Goal: Find specific fact: Find specific fact

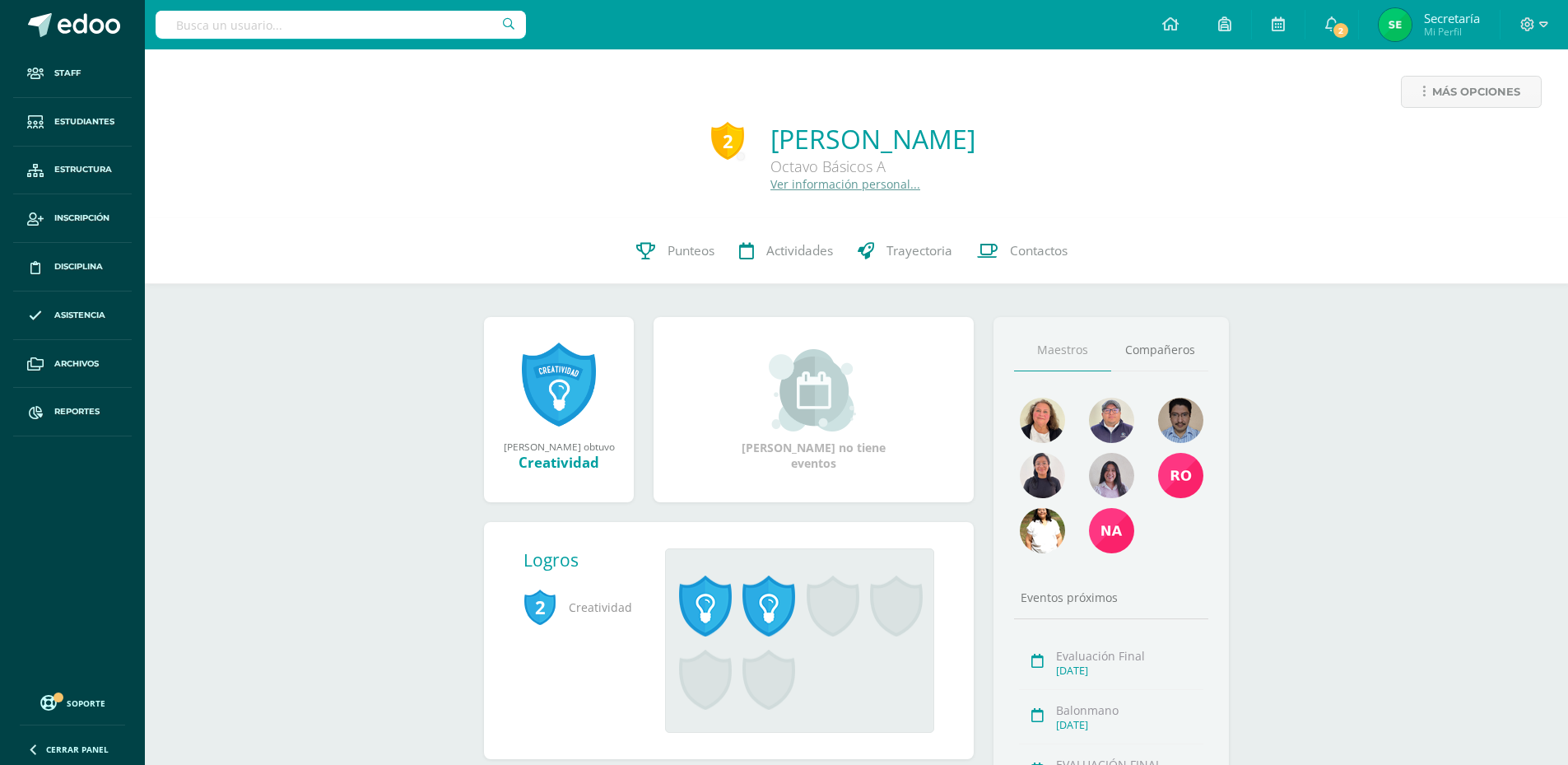
click at [370, 29] on input "text" at bounding box center [340, 24] width 371 height 28
type input "monroy castillo"
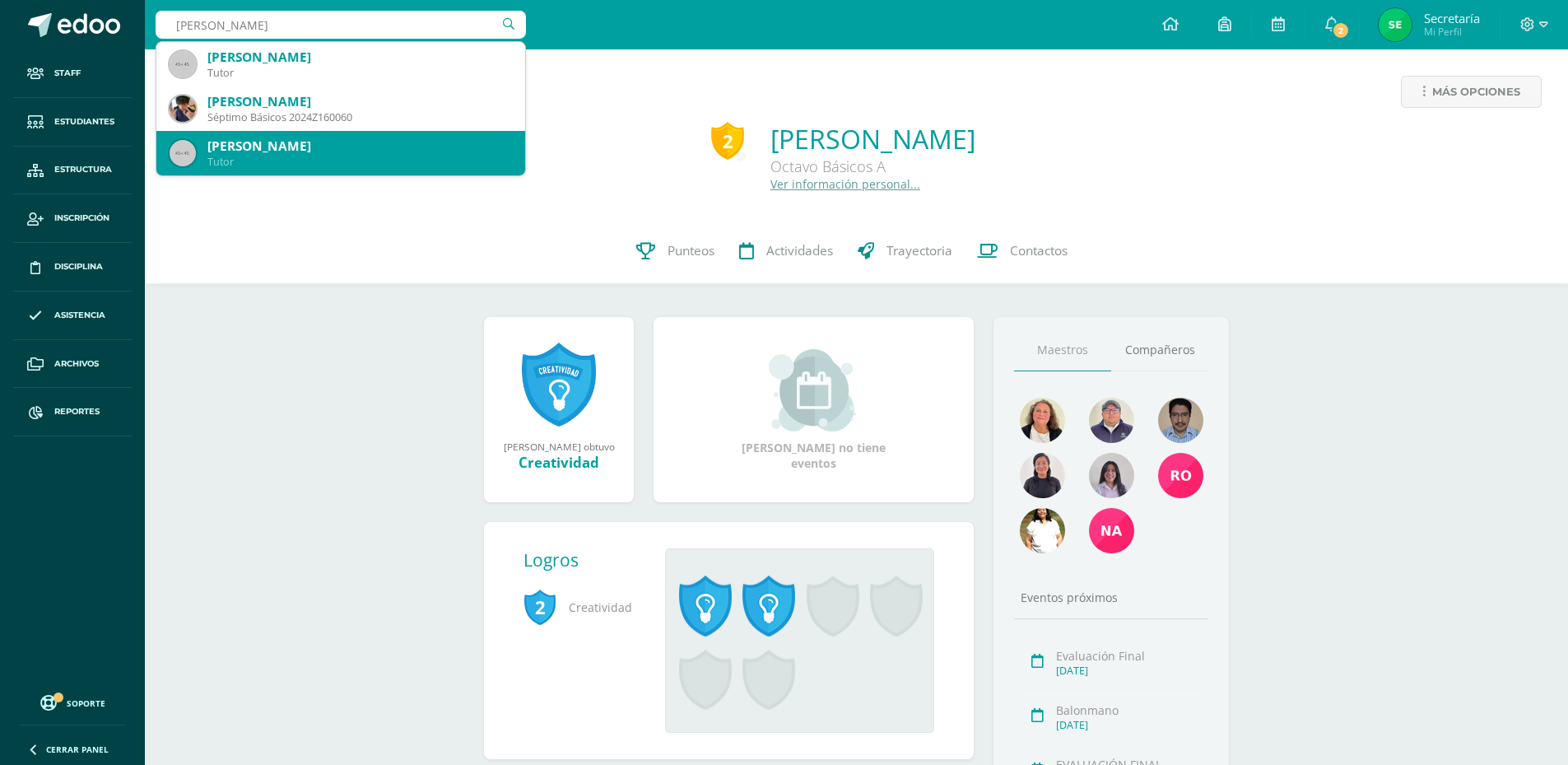
click at [453, 145] on div "[PERSON_NAME]" at bounding box center [359, 147] width 304 height 17
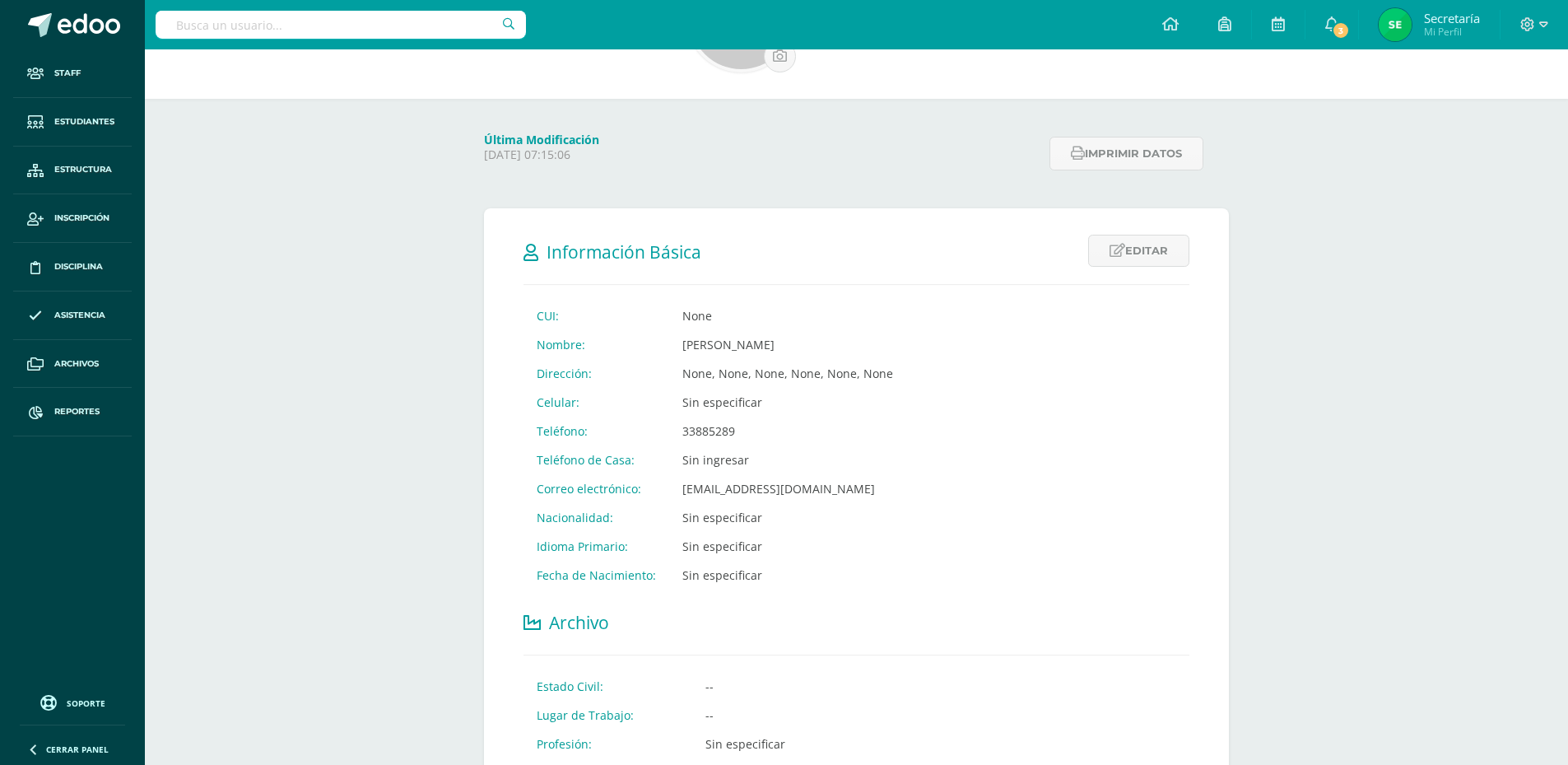
scroll to position [165, 0]
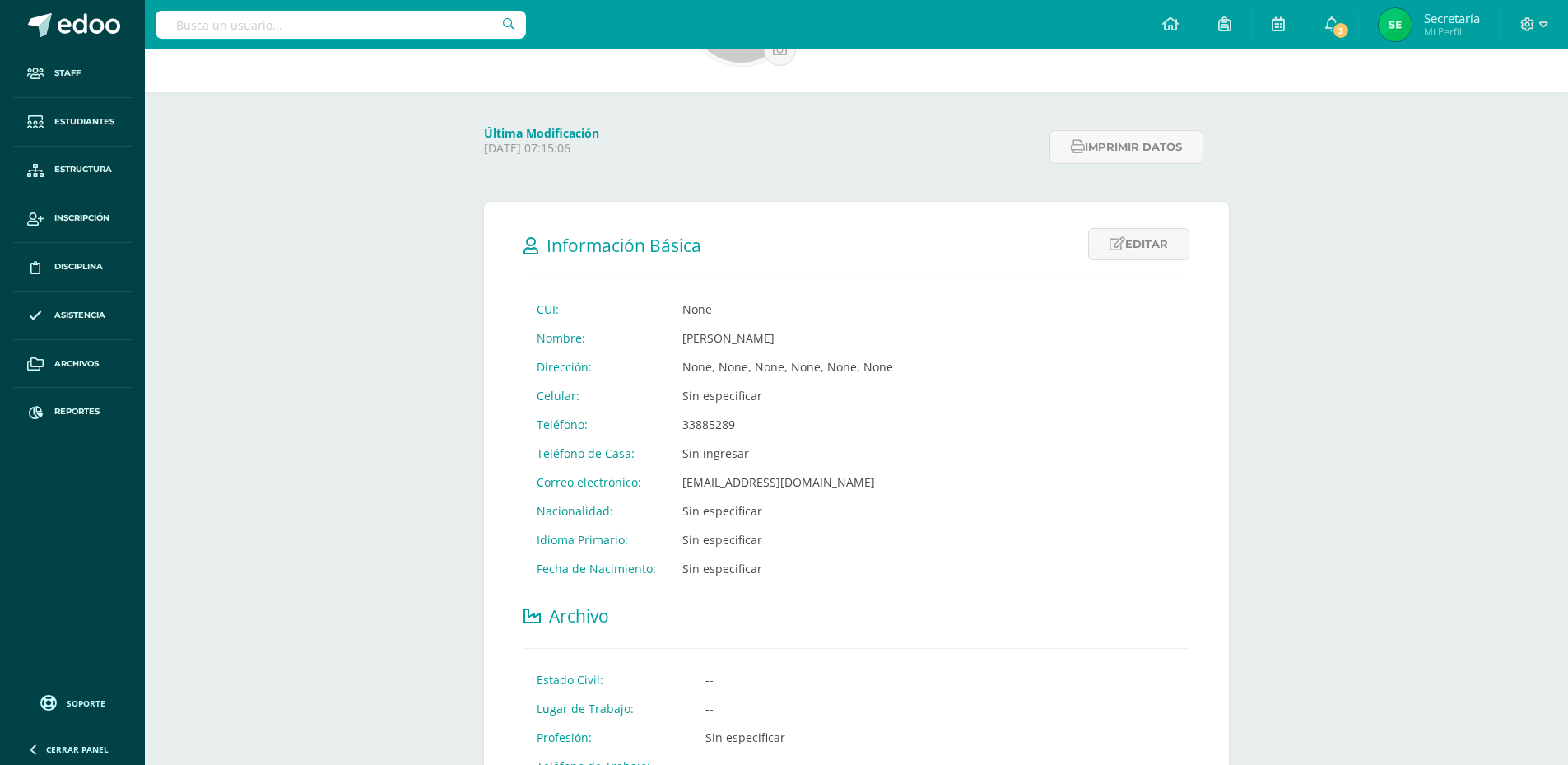
drag, startPoint x: 733, startPoint y: 420, endPoint x: 675, endPoint y: 421, distance: 58.0
click at [675, 421] on td "33885289" at bounding box center [787, 424] width 237 height 29
copy td "33885289"
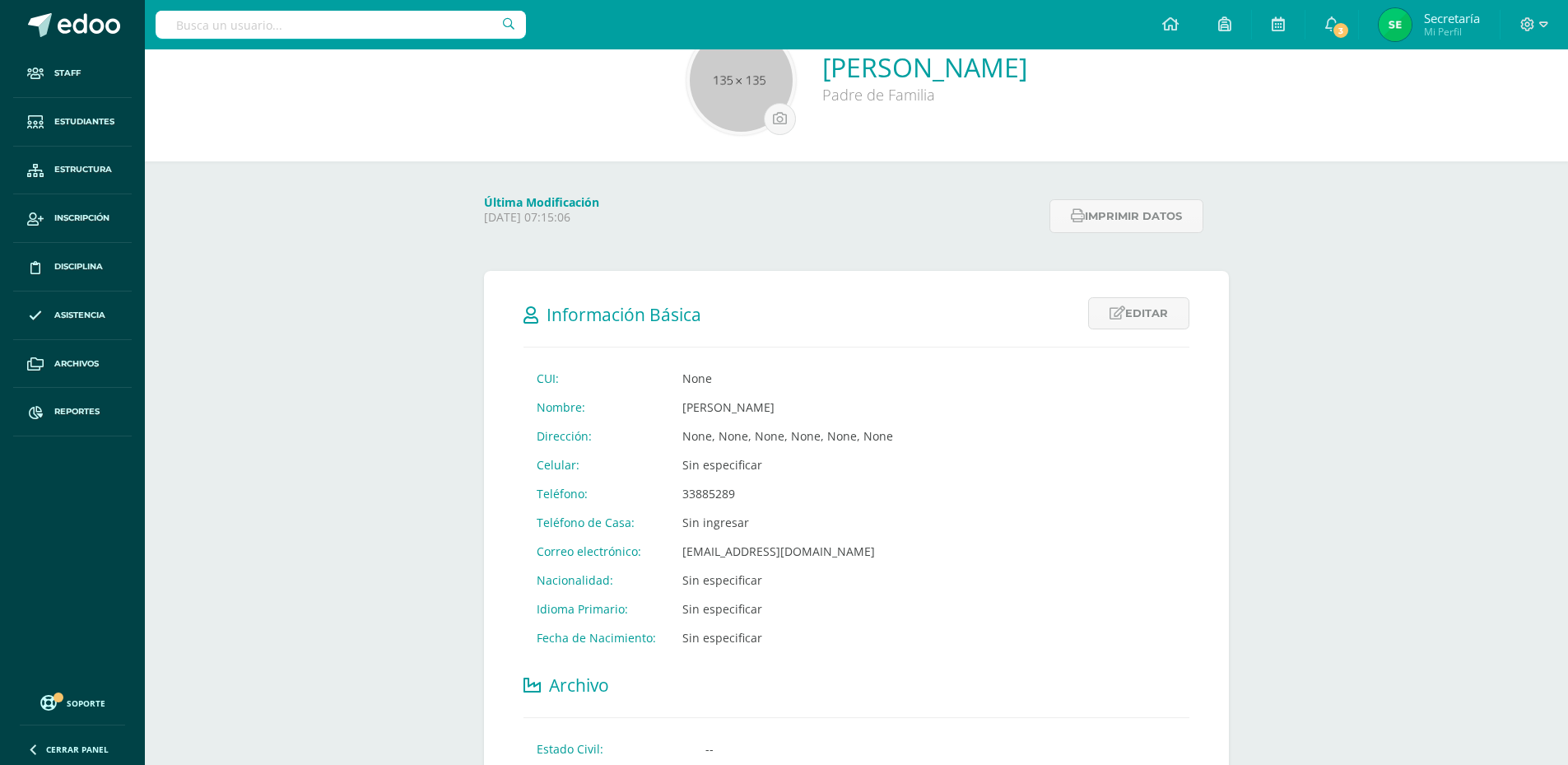
scroll to position [0, 0]
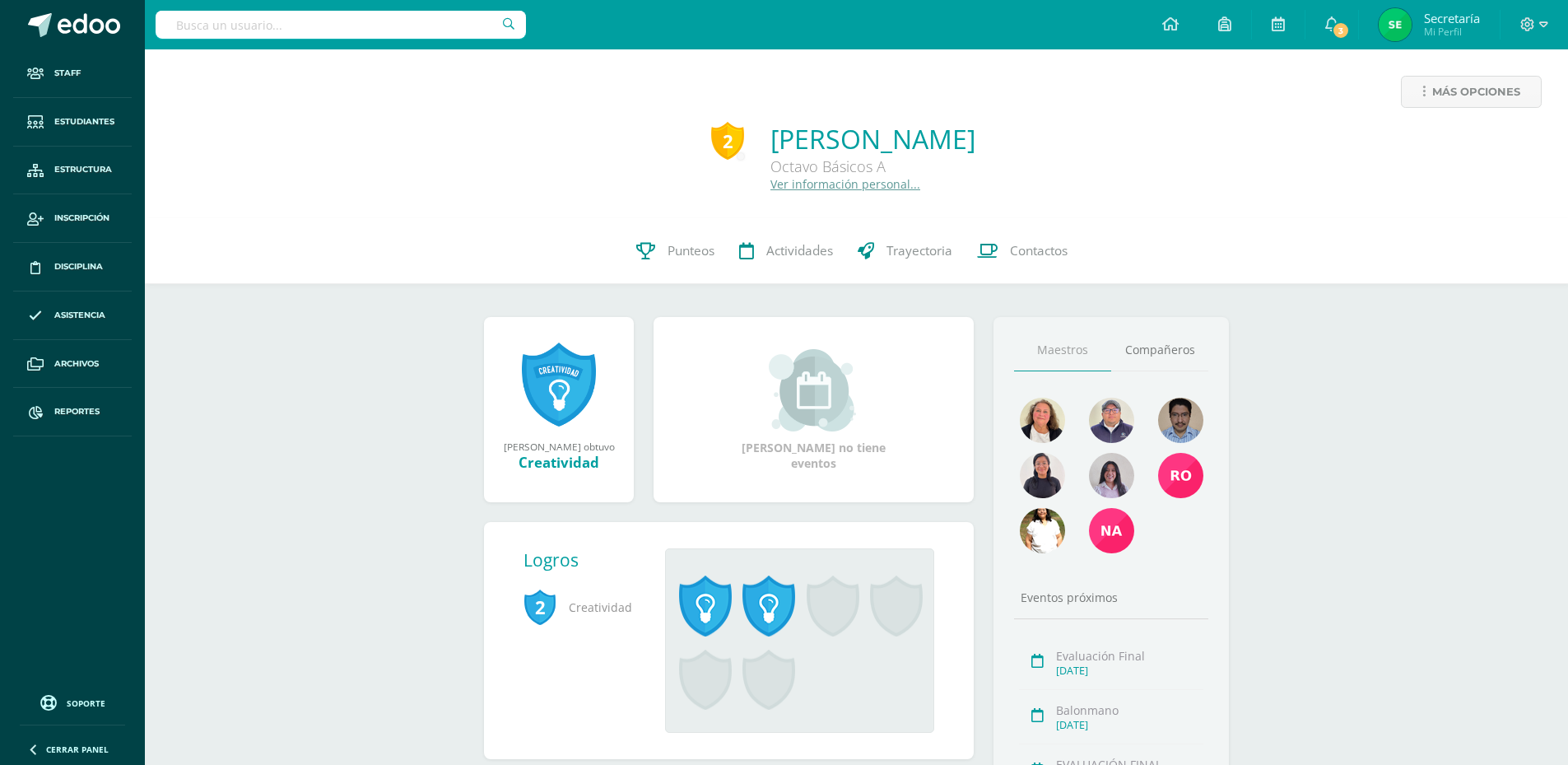
click at [470, 31] on input "text" at bounding box center [340, 24] width 371 height 28
type input "pedro"
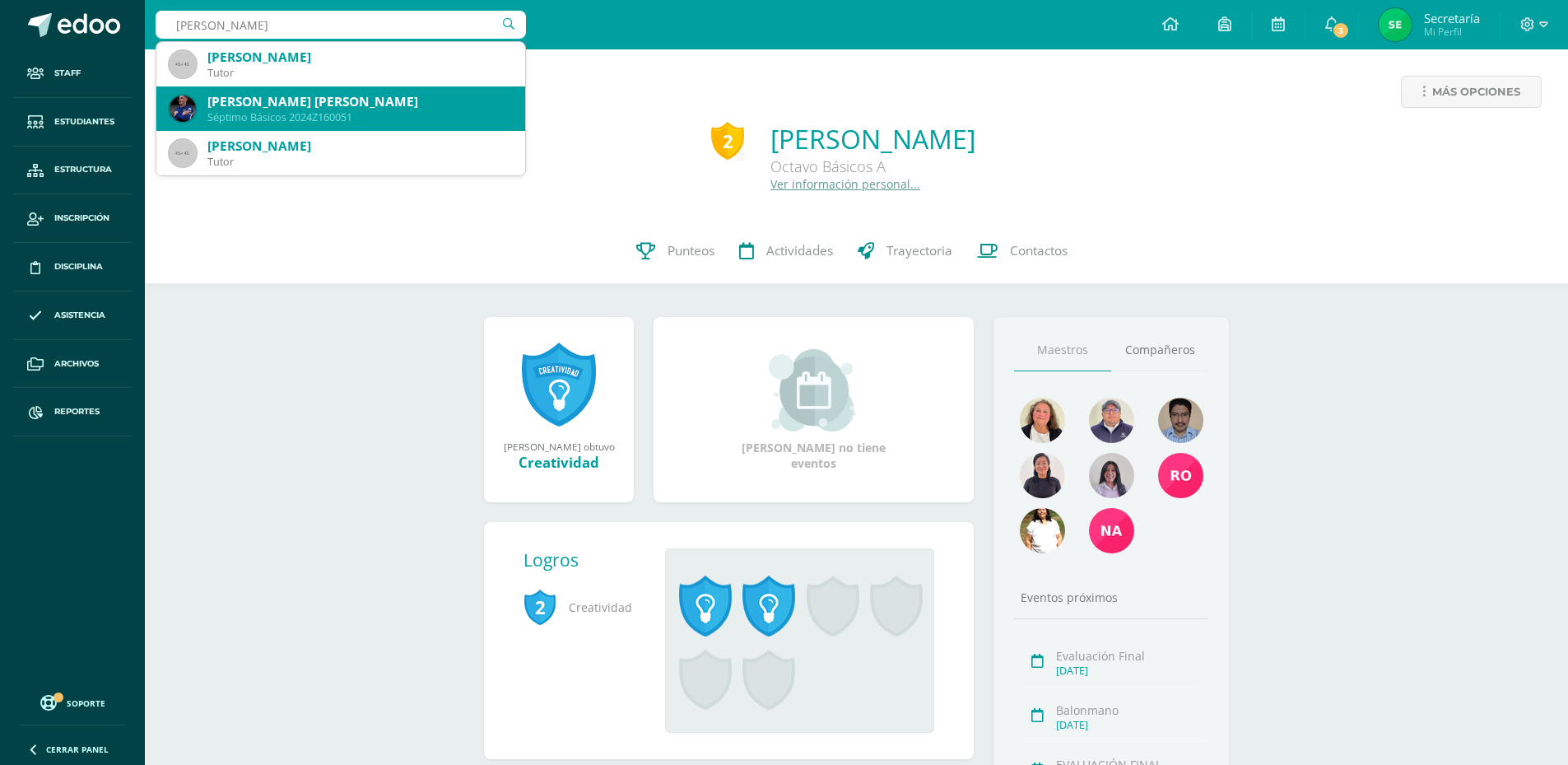
click at [374, 99] on div "Pedro Paolo Alessandro Sebastian Arriaga Gutiérrez" at bounding box center [359, 102] width 304 height 17
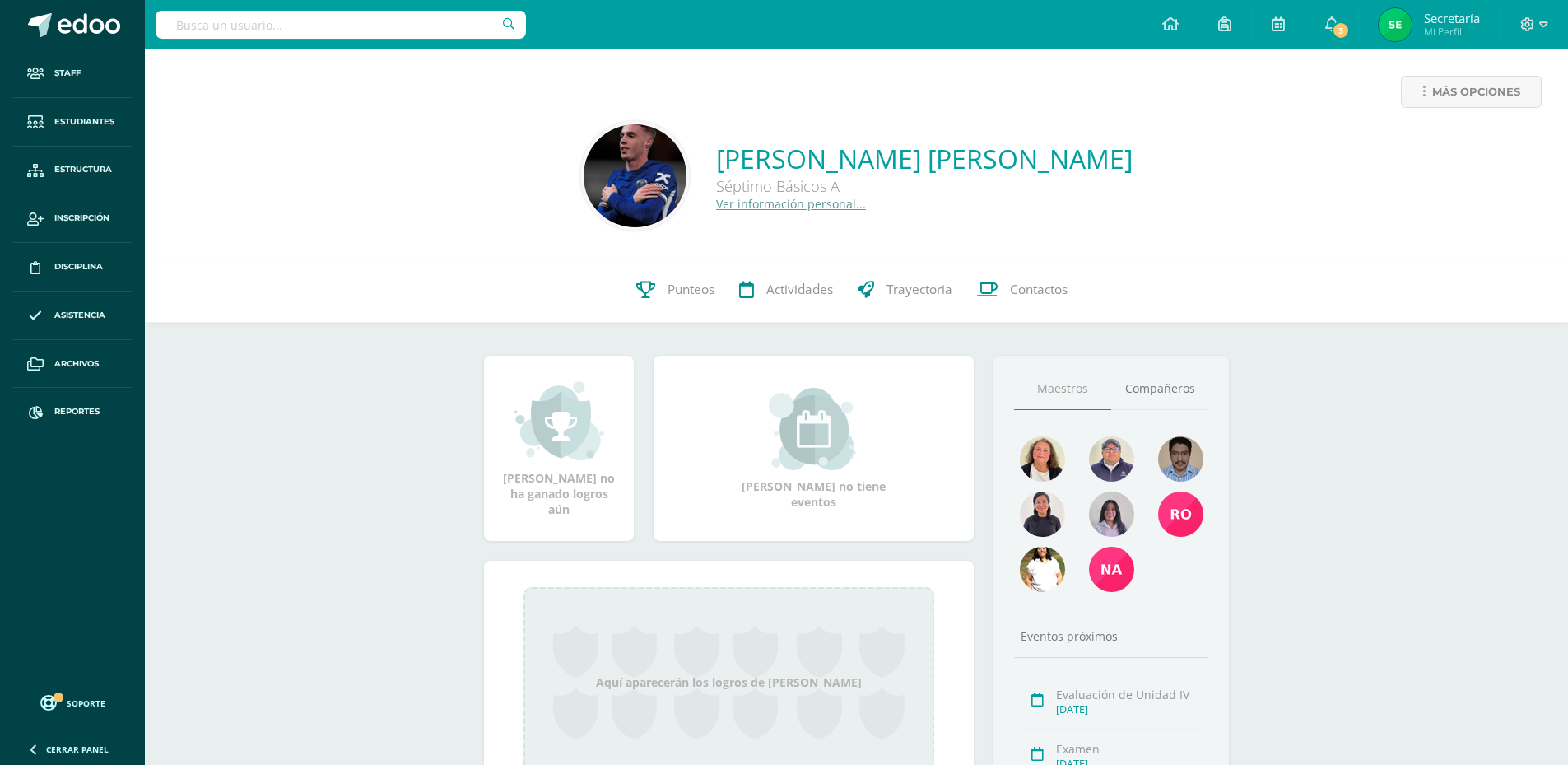
click at [1020, 166] on link "Pedro Paolo Alessandro Sebastian Arriaga Gutiérrez" at bounding box center [924, 158] width 417 height 36
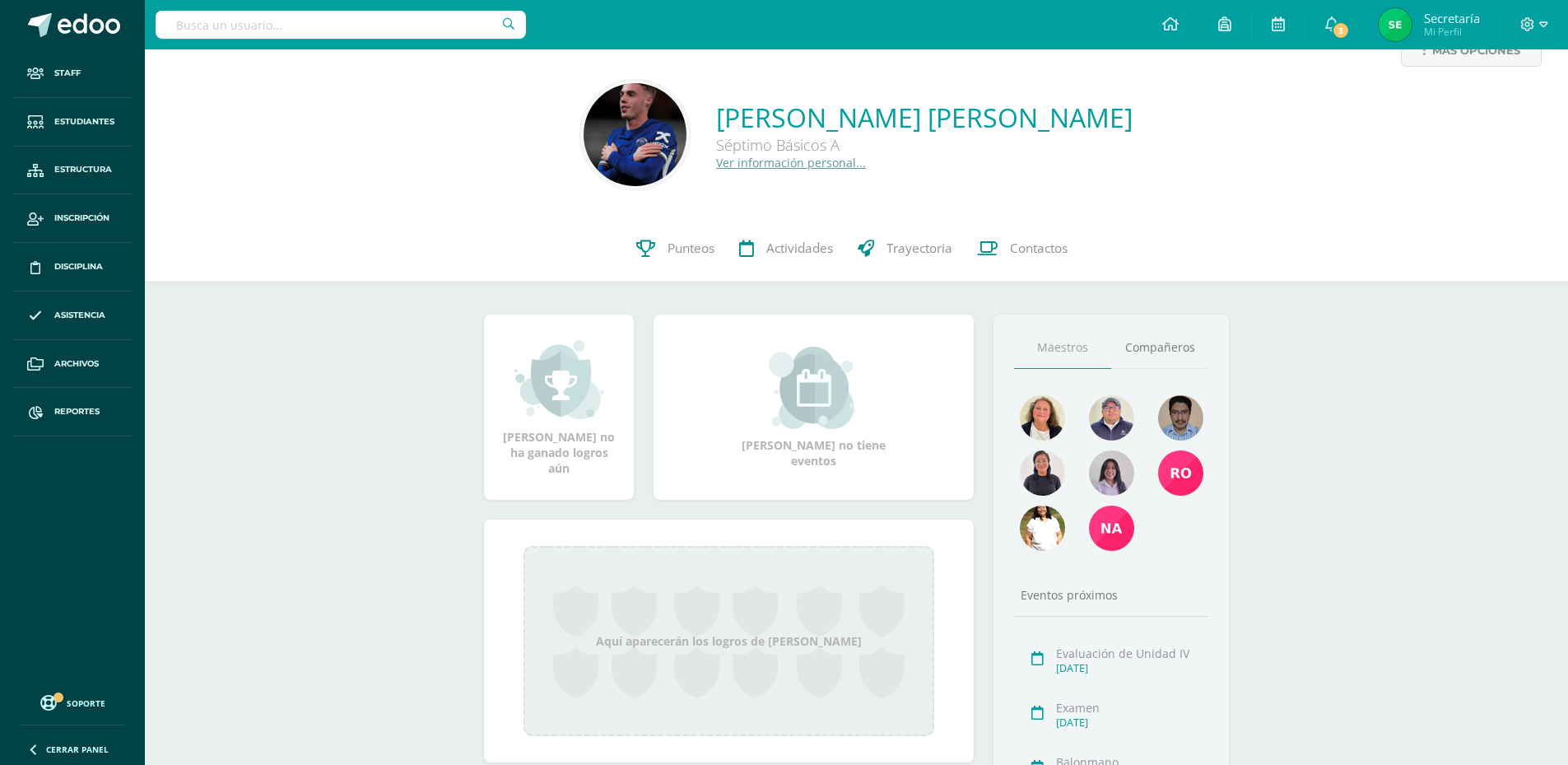
scroll to position [82, 0]
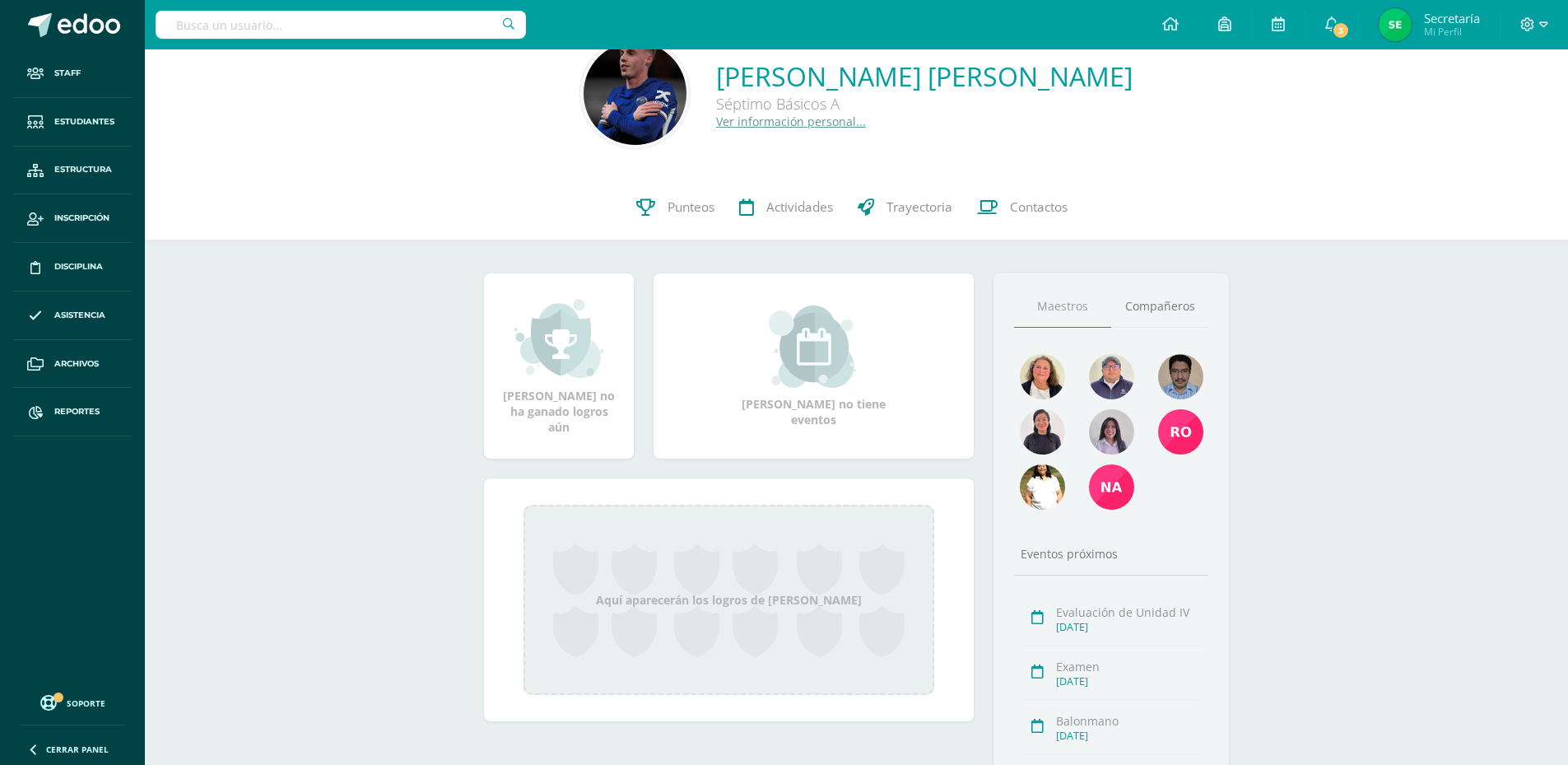
click at [716, 114] on link "Ver información personal..." at bounding box center [791, 121] width 150 height 16
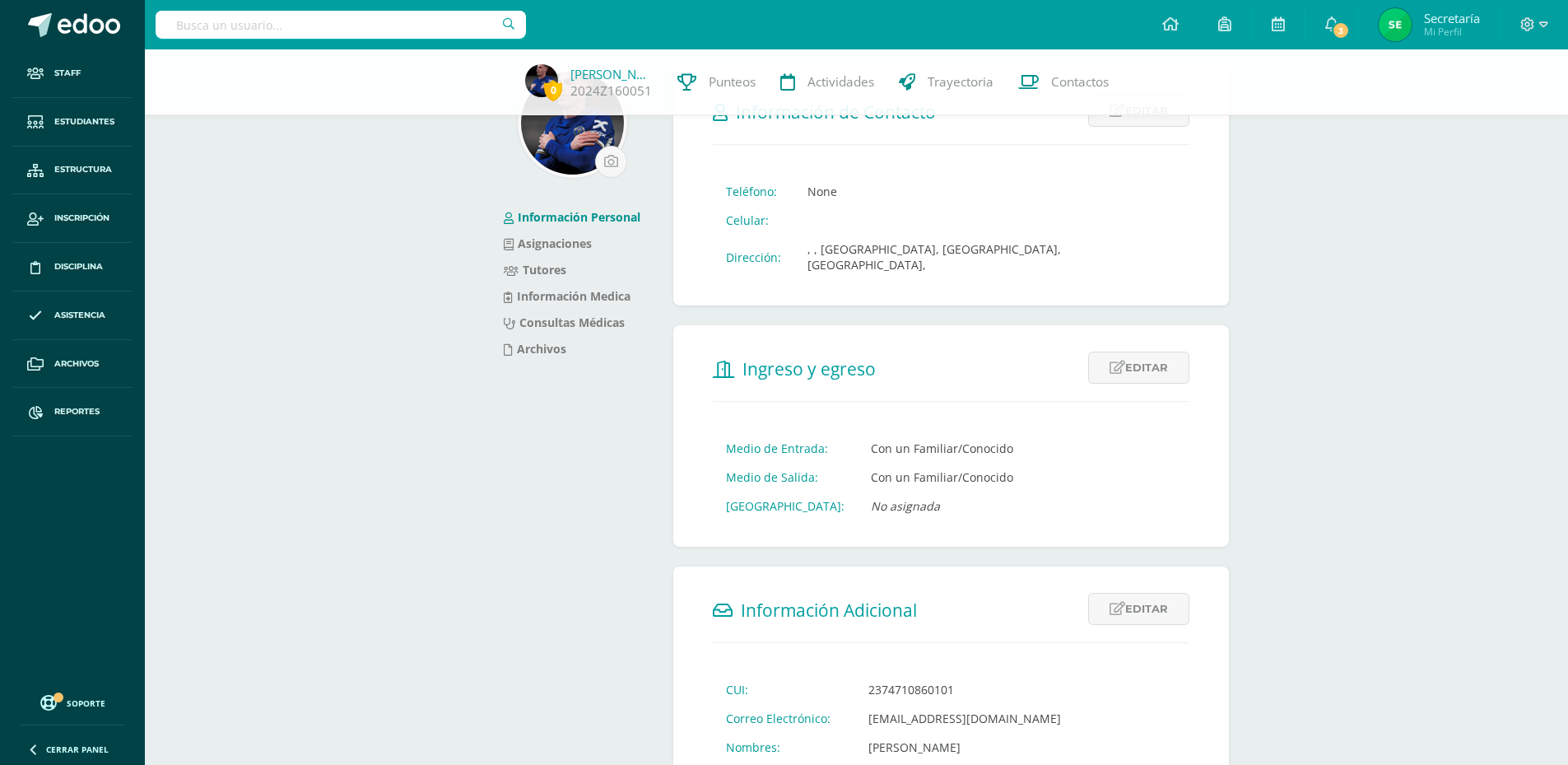
scroll to position [10, 0]
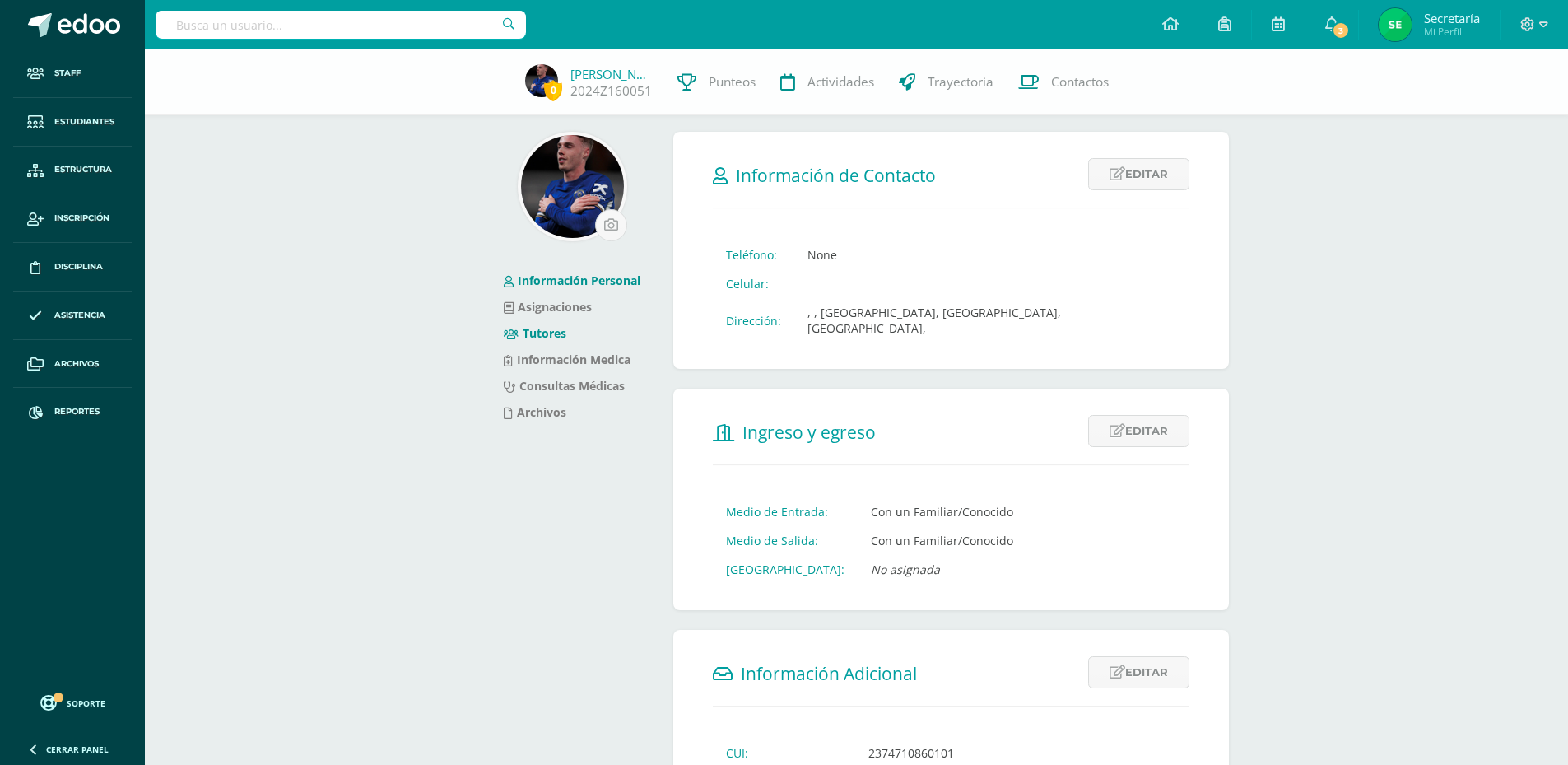
click at [519, 338] on link "Tutores" at bounding box center [535, 333] width 63 height 16
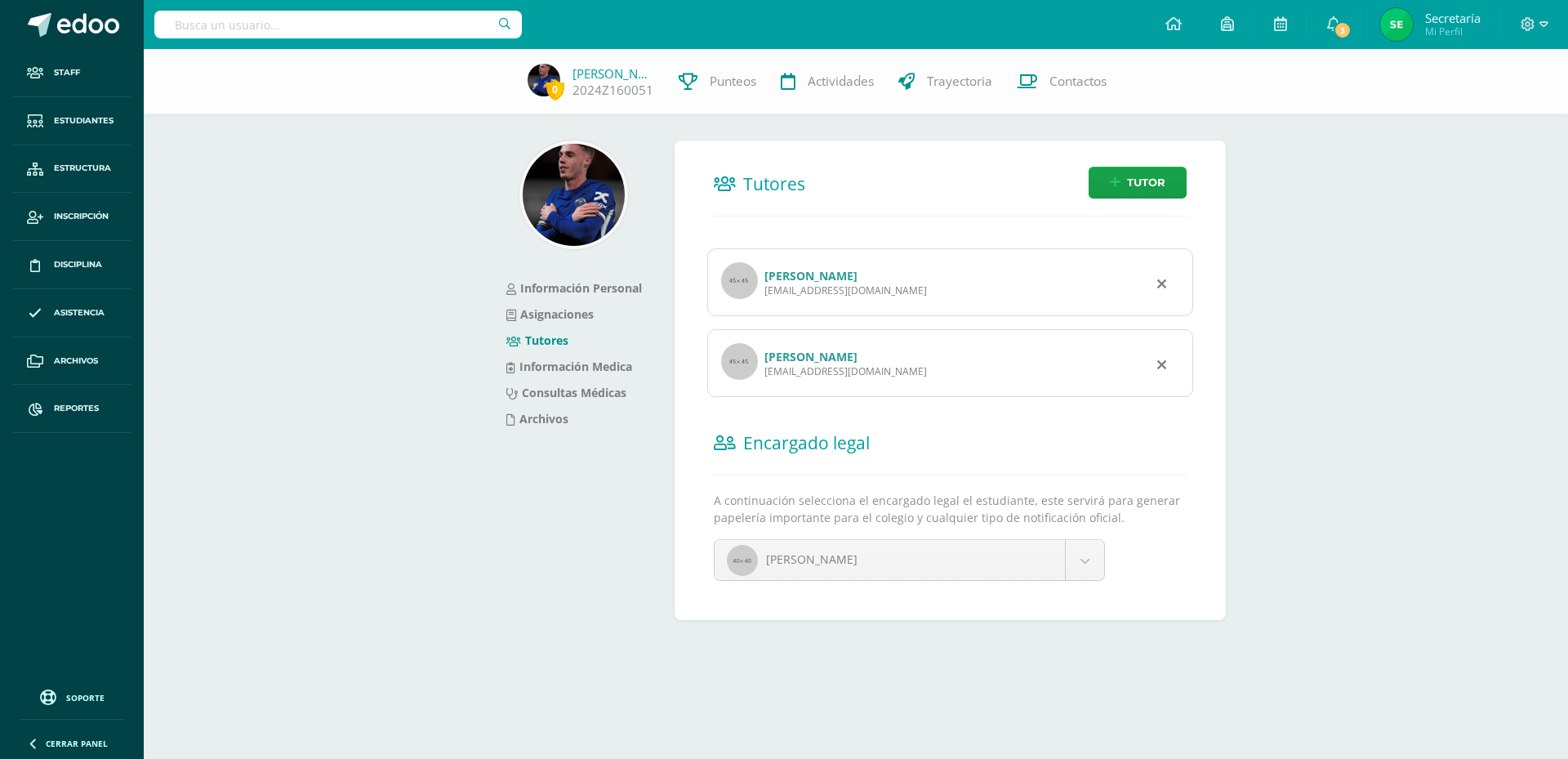
click at [837, 274] on link "[PERSON_NAME]" at bounding box center [811, 276] width 93 height 16
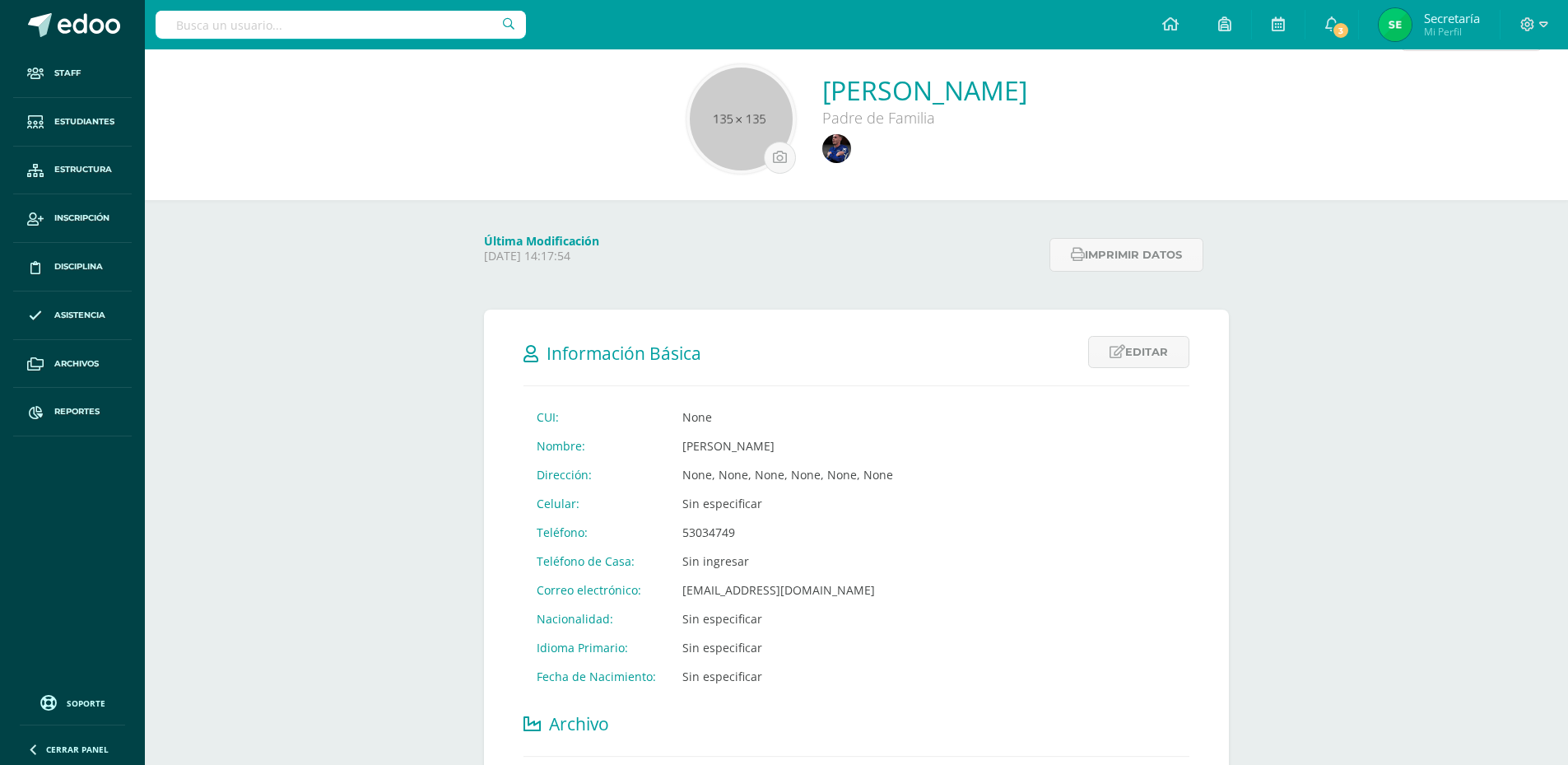
scroll to position [165, 0]
